Goal: Task Accomplishment & Management: Use online tool/utility

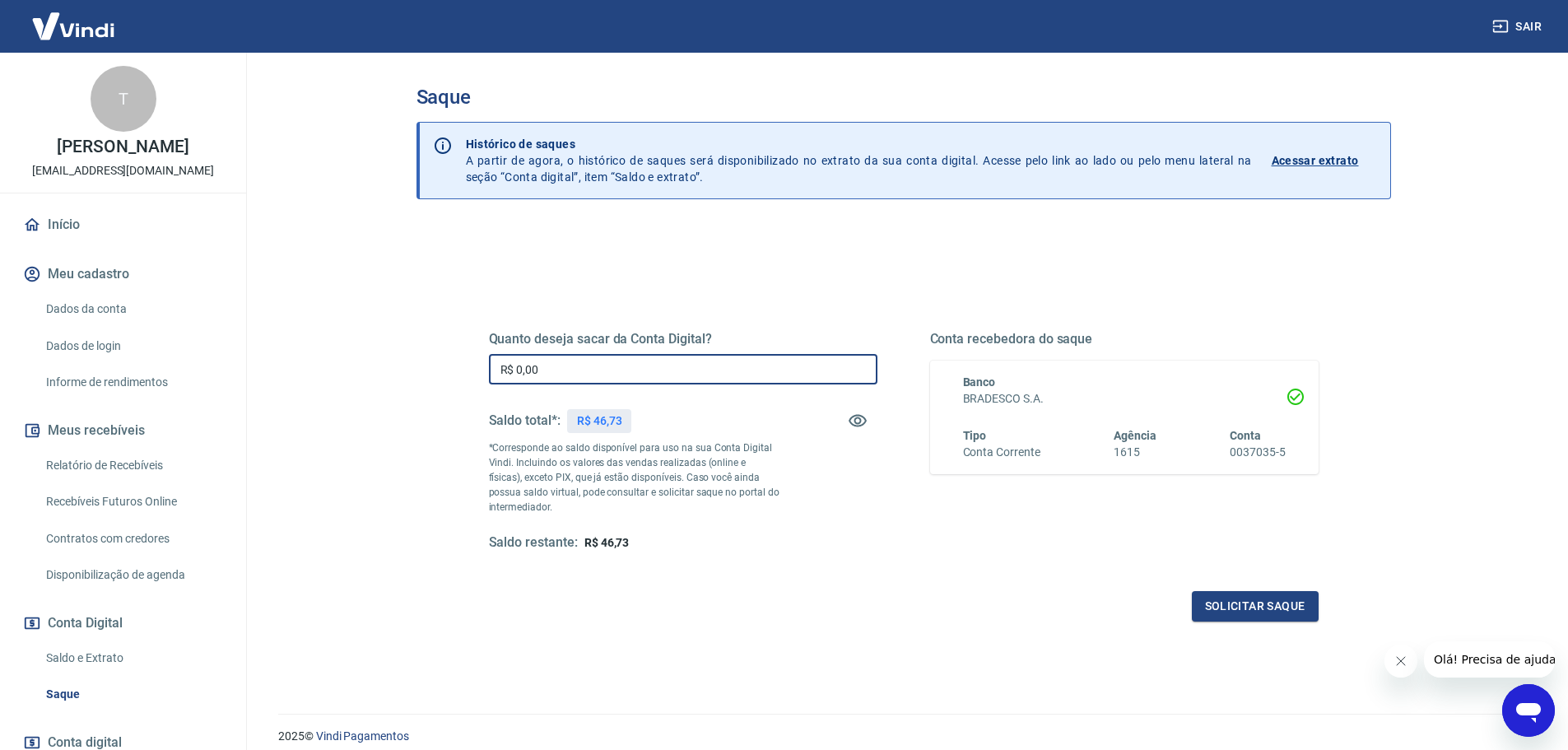
click at [575, 368] on input "R$ 0,00" at bounding box center [683, 369] width 388 height 30
type input "R$ 45,00"
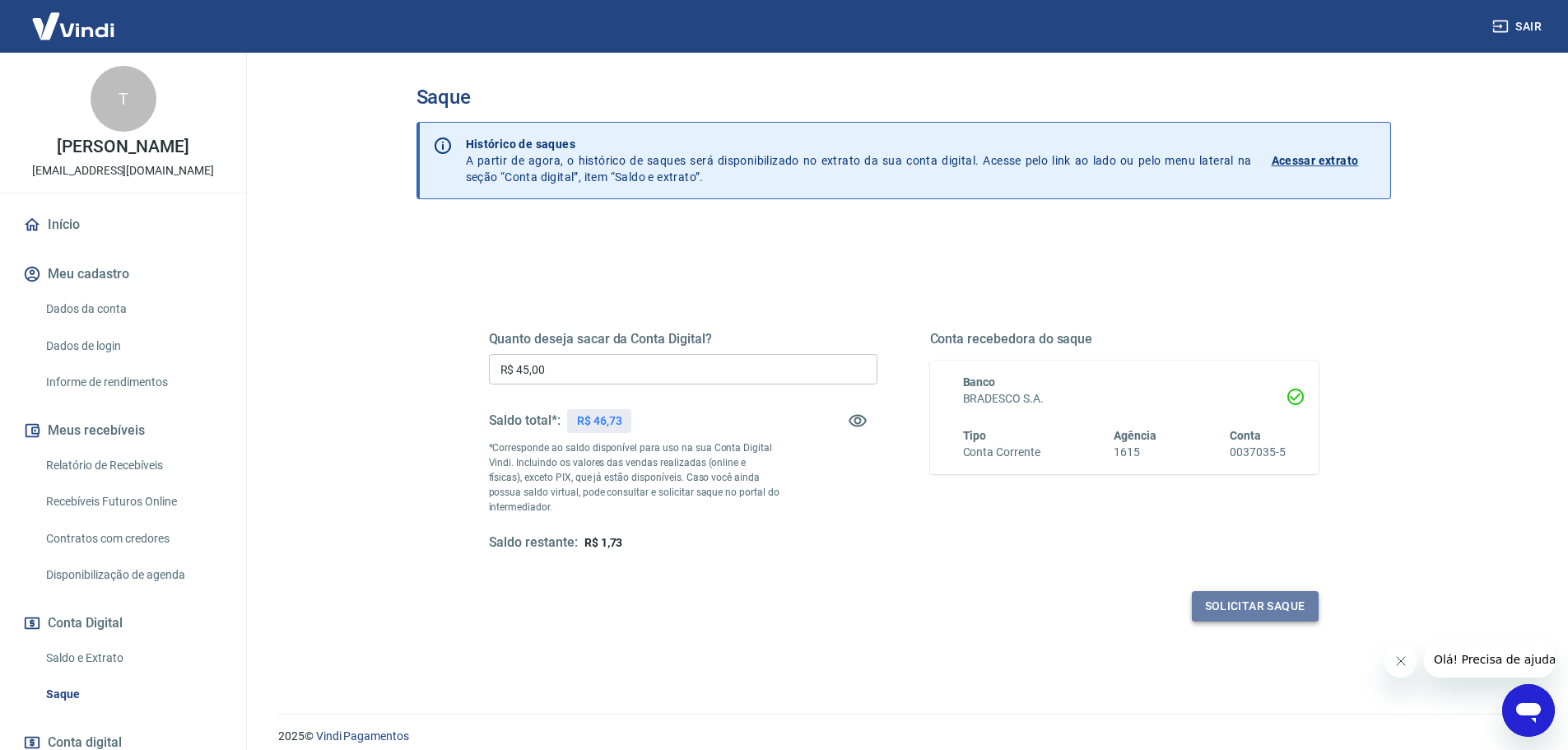
click at [1260, 595] on button "Solicitar saque" at bounding box center [1255, 606] width 127 height 30
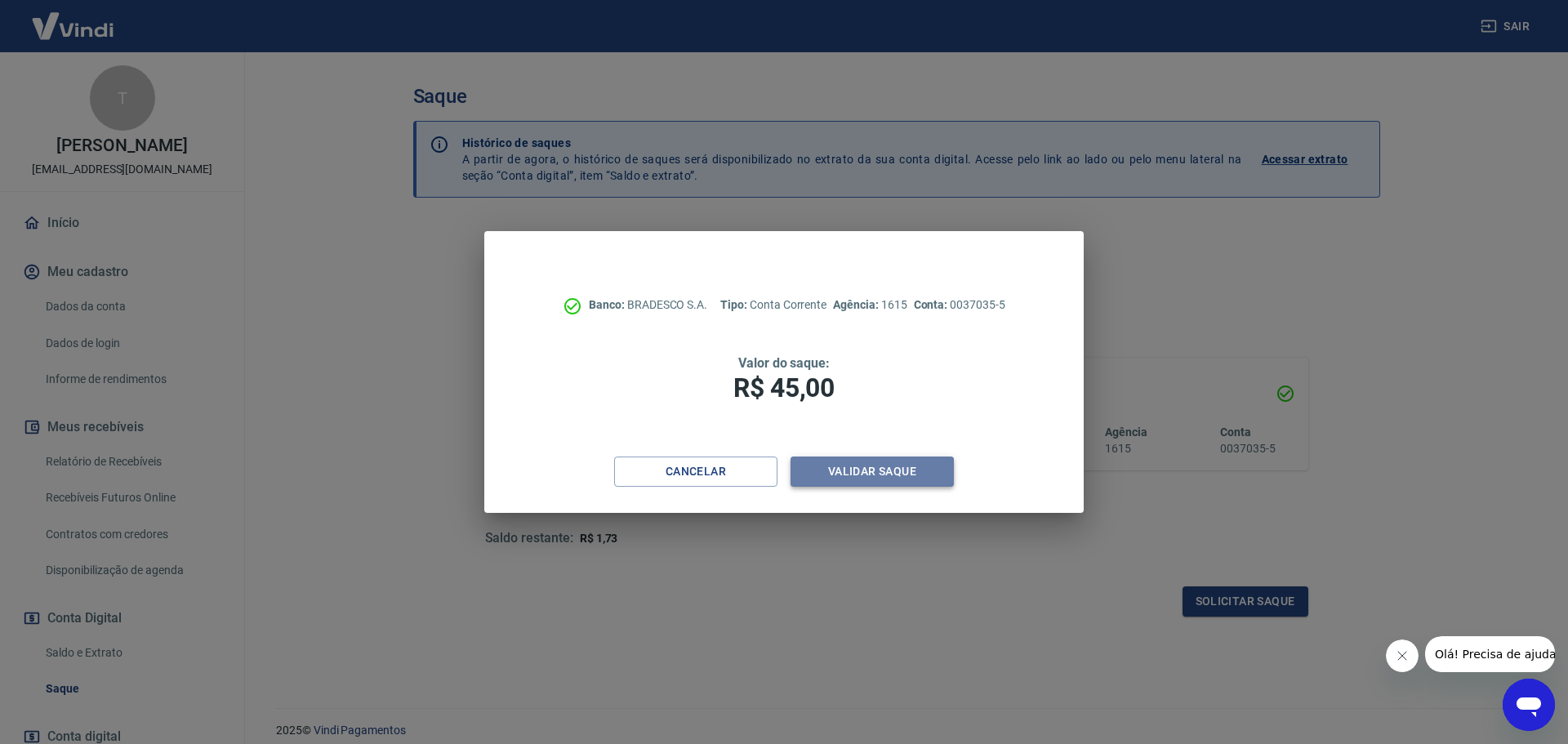
click at [852, 464] on button "Validar saque" at bounding box center [872, 471] width 163 height 30
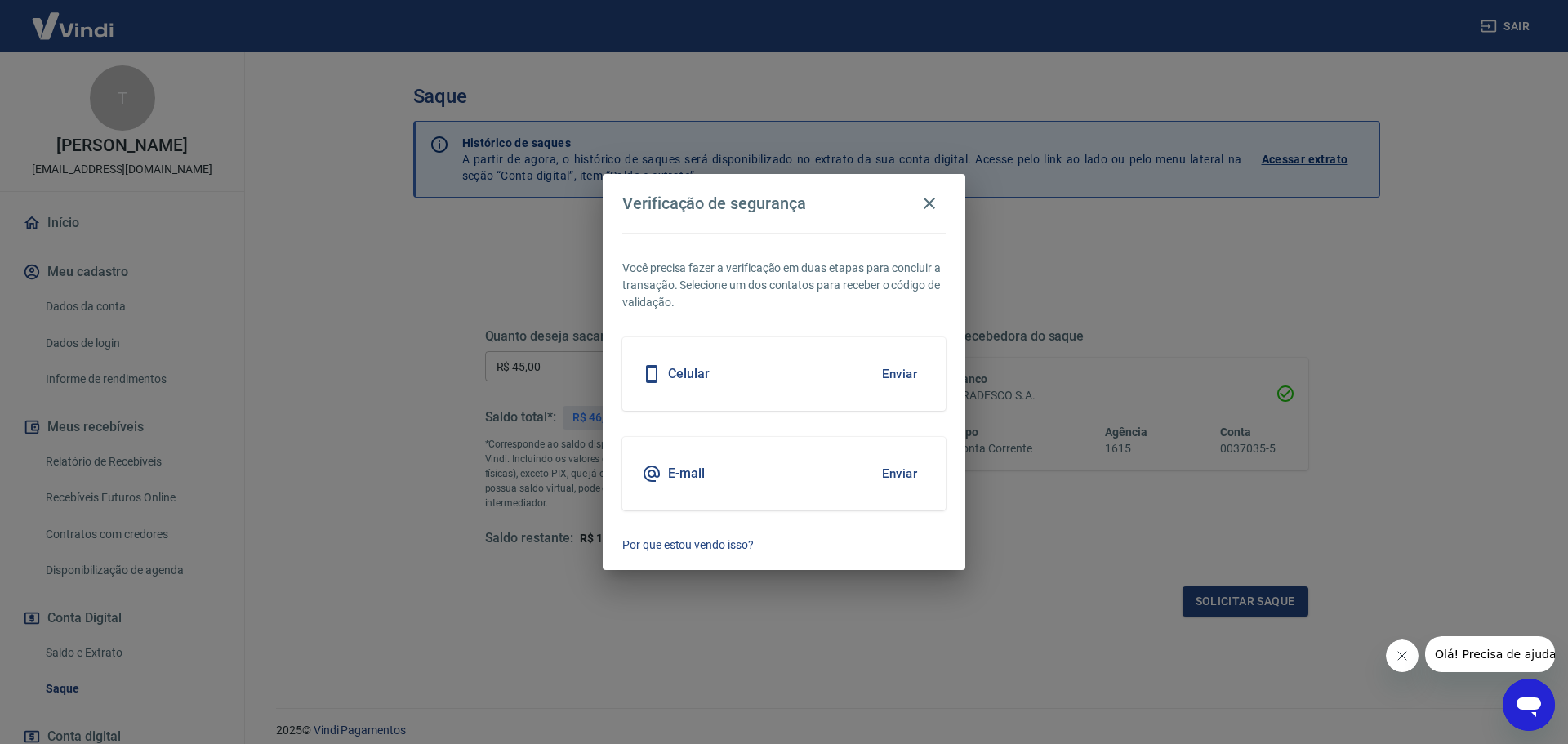
click at [902, 479] on button "Enviar" at bounding box center [899, 473] width 53 height 34
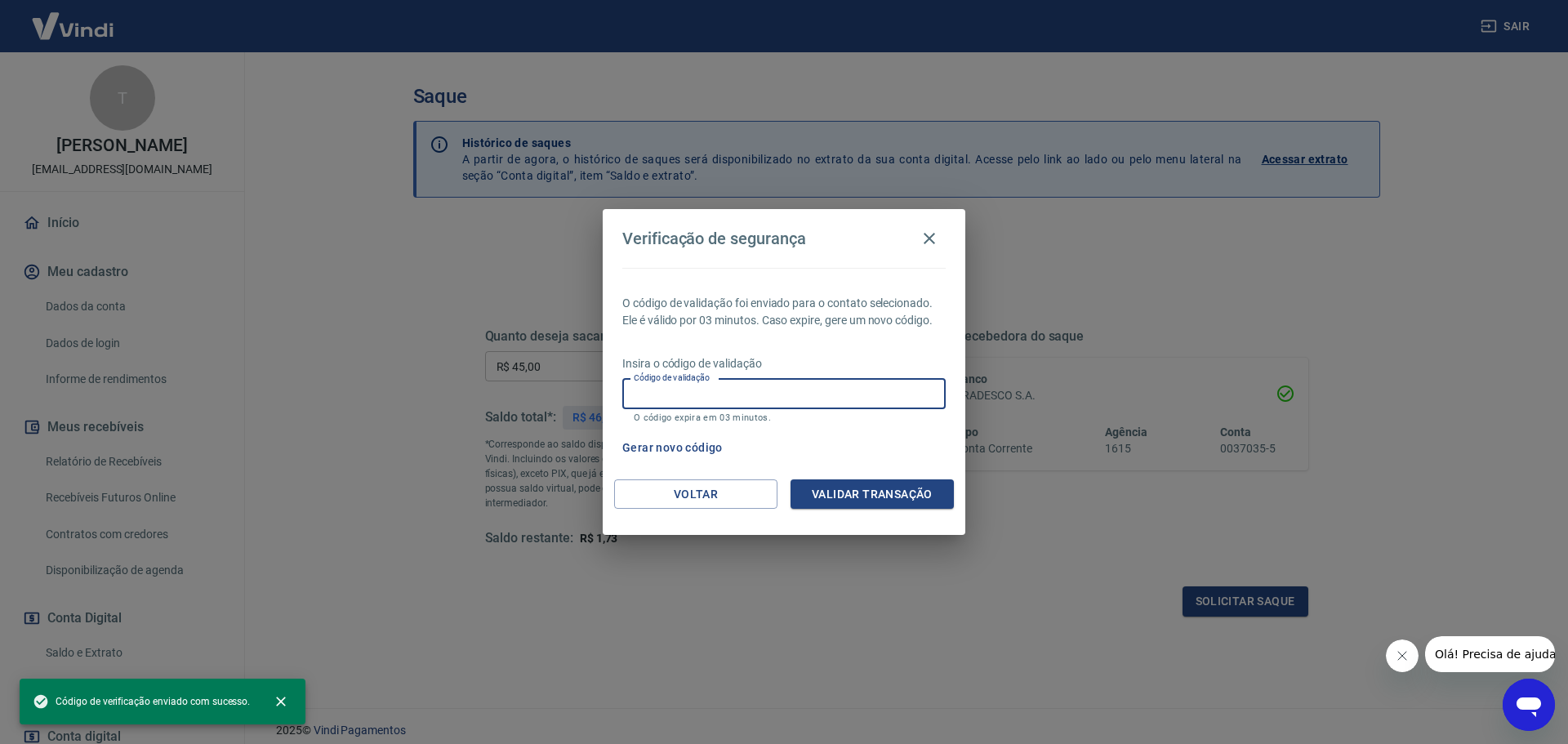
click at [773, 391] on input "Código de validação" at bounding box center [784, 394] width 323 height 30
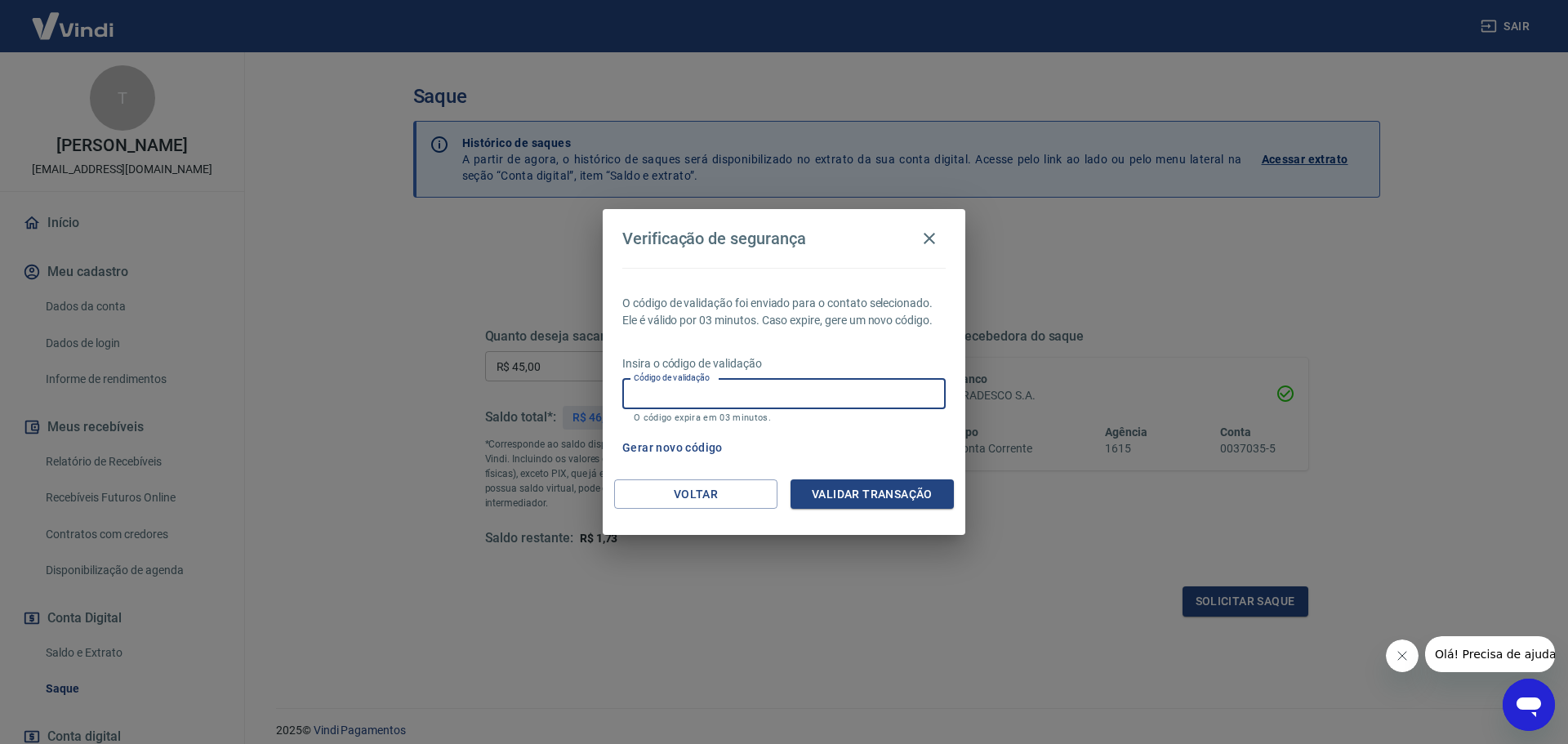
paste input "248046"
type input "248046"
click at [842, 511] on div "Voltar Validar transação" at bounding box center [784, 508] width 363 height 56
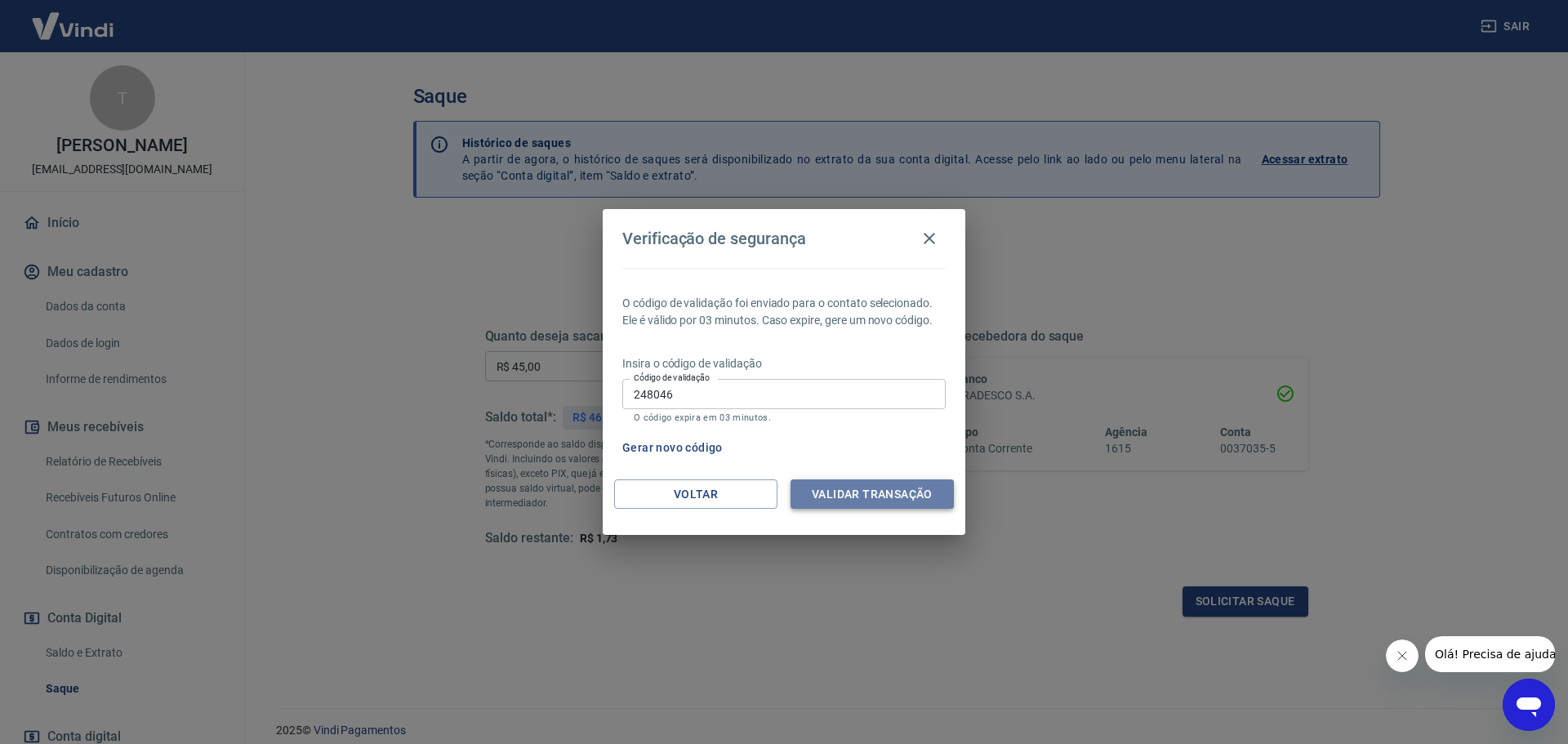
click at [854, 495] on button "Validar transação" at bounding box center [872, 494] width 163 height 30
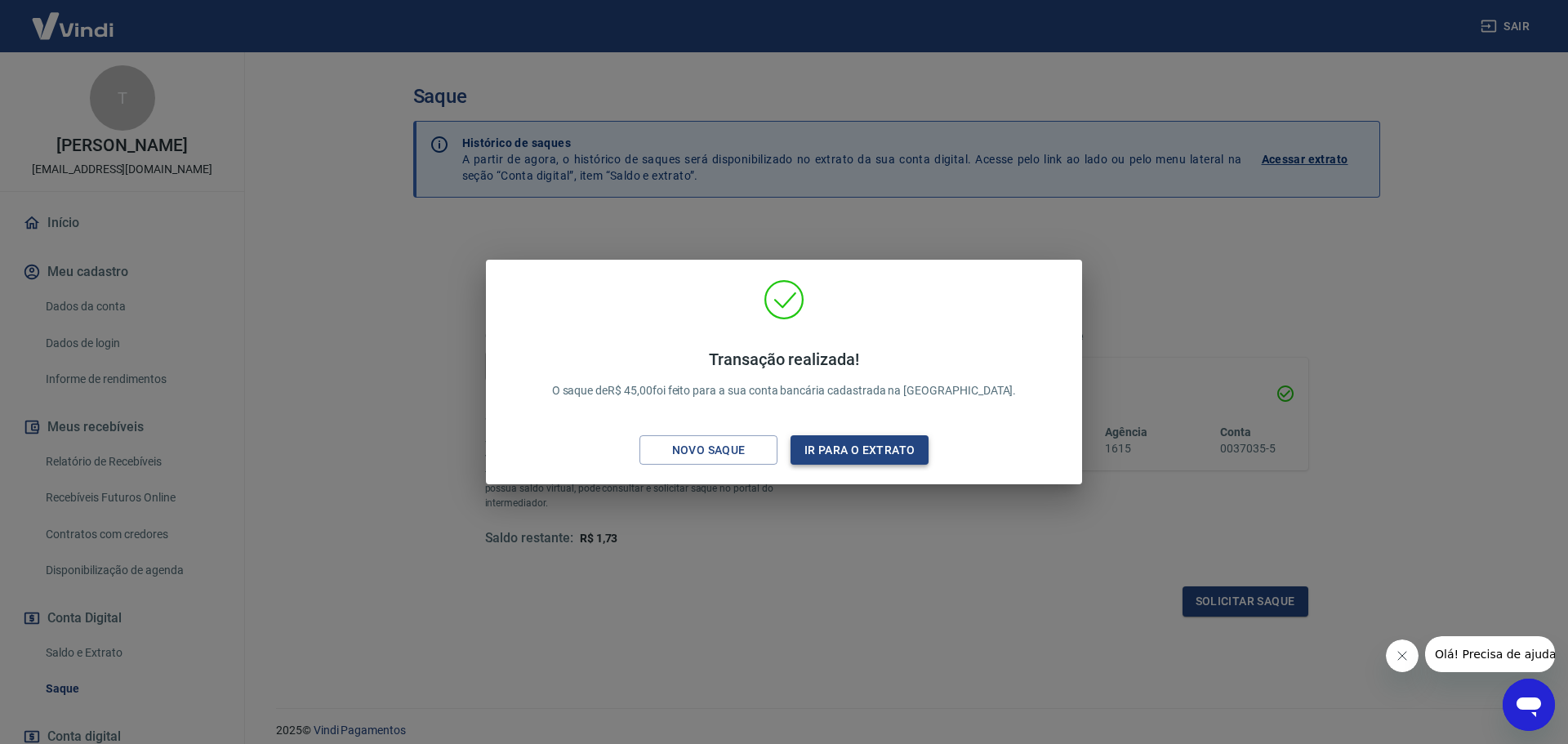
click at [842, 451] on button "Ir para o extrato" at bounding box center [859, 450] width 138 height 30
